Goal: Check status

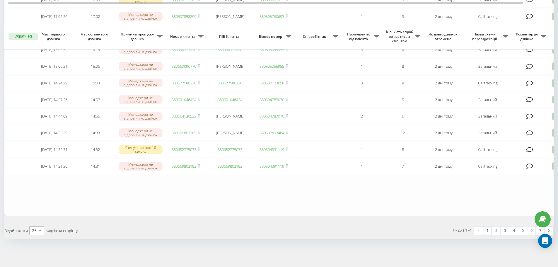
scroll to position [356, 0]
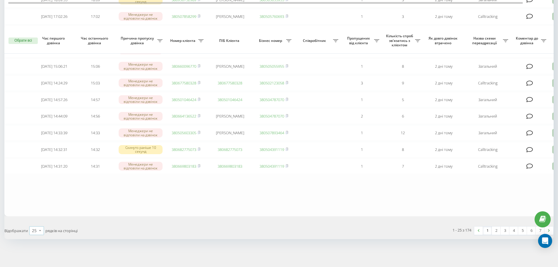
click at [43, 229] on icon at bounding box center [40, 230] width 9 height 11
click at [35, 218] on div "100" at bounding box center [37, 222] width 14 height 8
